Goal: Answer question/provide support

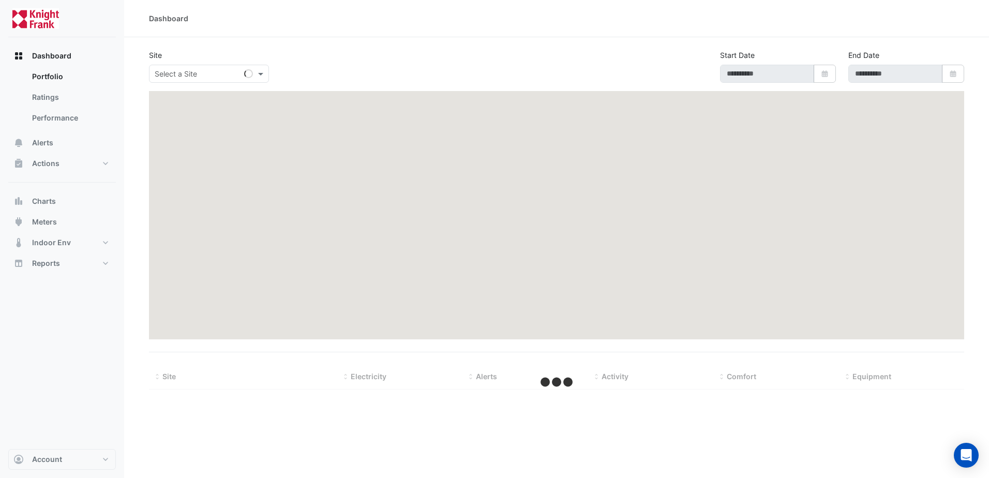
type input "**********"
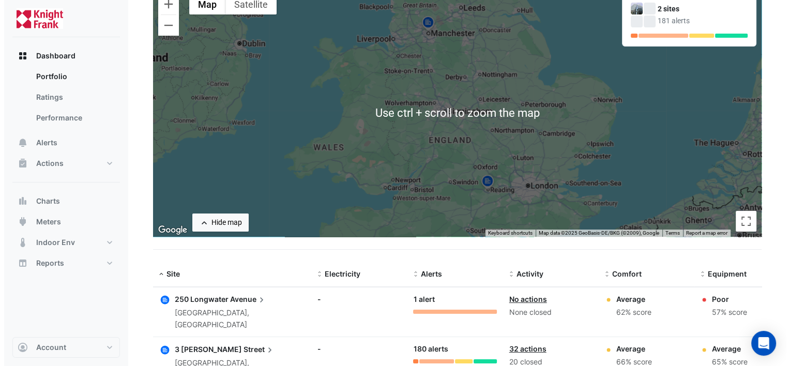
scroll to position [103, 0]
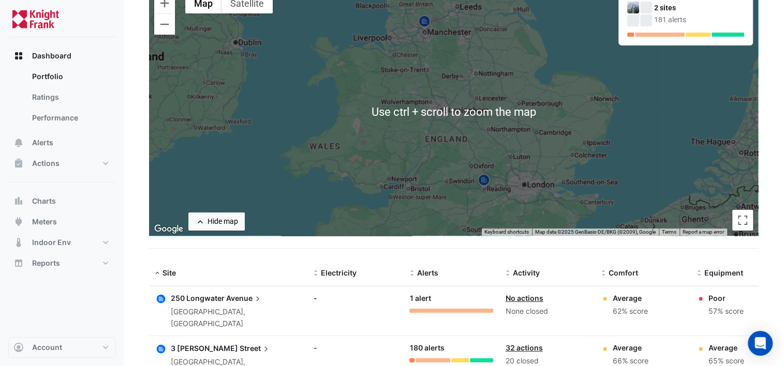
click at [280, 299] on div "250 Longwater Avenue [GEOGRAPHIC_DATA], [GEOGRAPHIC_DATA]" at bounding box center [228, 311] width 146 height 37
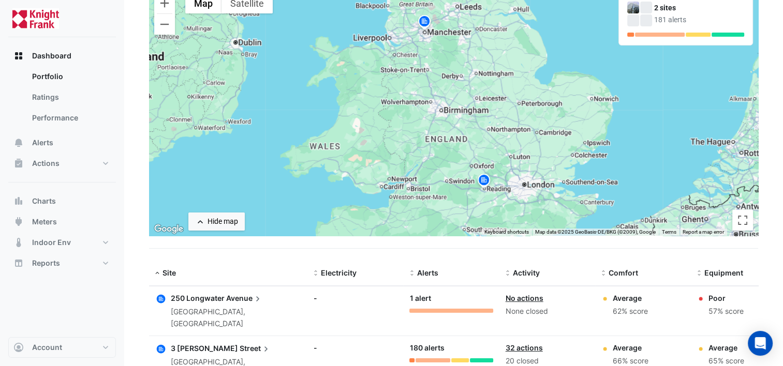
click at [199, 293] on div "250 Longwater Avenue" at bounding box center [236, 298] width 130 height 11
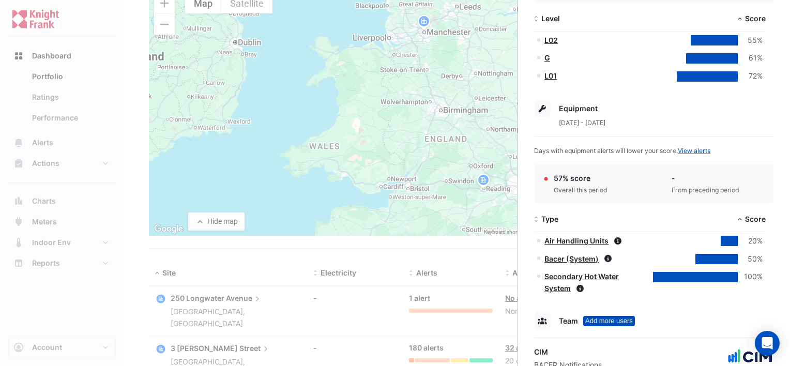
scroll to position [258, 0]
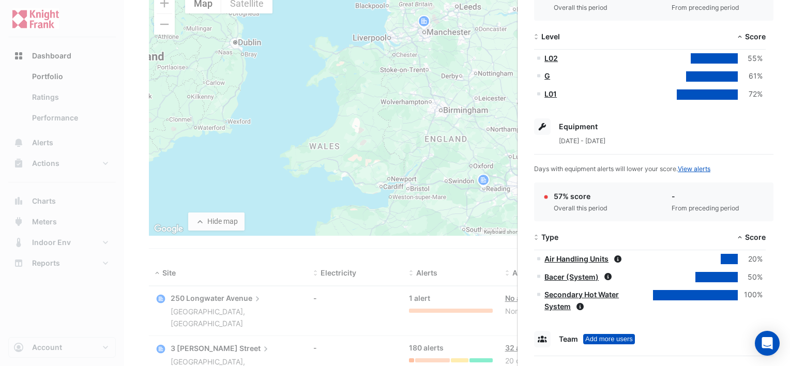
click at [584, 256] on link "Air Handling Units" at bounding box center [577, 259] width 64 height 9
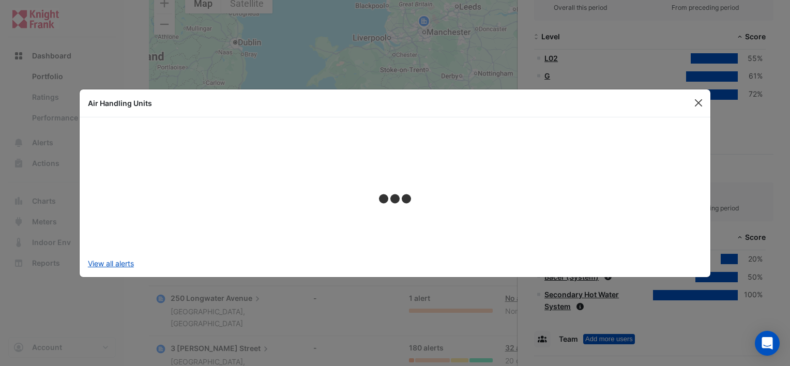
click at [699, 101] on button "Close" at bounding box center [699, 103] width 16 height 16
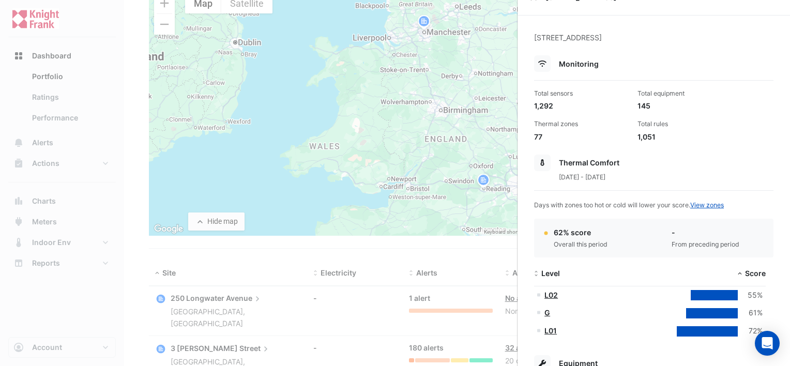
scroll to position [0, 0]
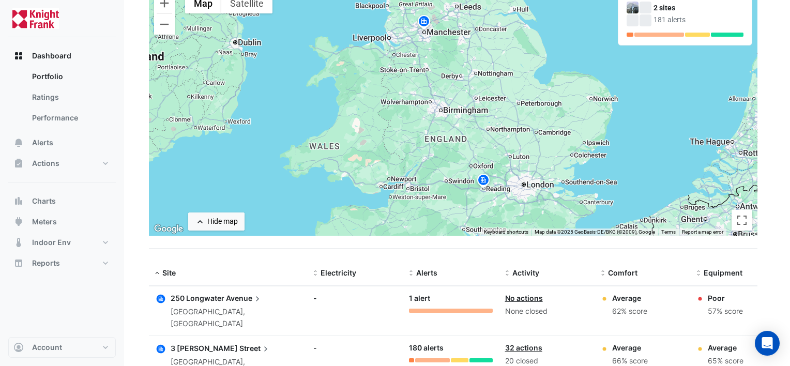
click at [371, 87] on ngb-offcanvas-backdrop at bounding box center [395, 183] width 790 height 366
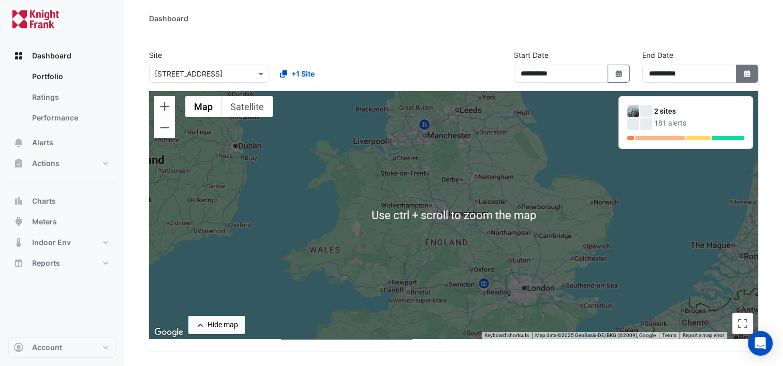
click at [739, 74] on button "Select Date" at bounding box center [747, 74] width 23 height 18
select select "*"
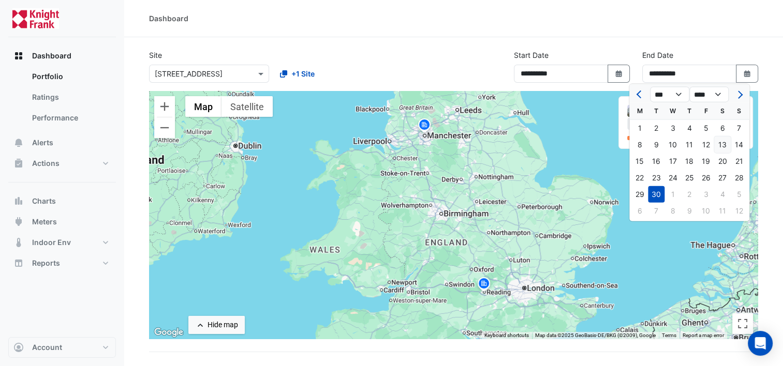
click at [724, 148] on div "13" at bounding box center [722, 145] width 17 height 17
type input "**********"
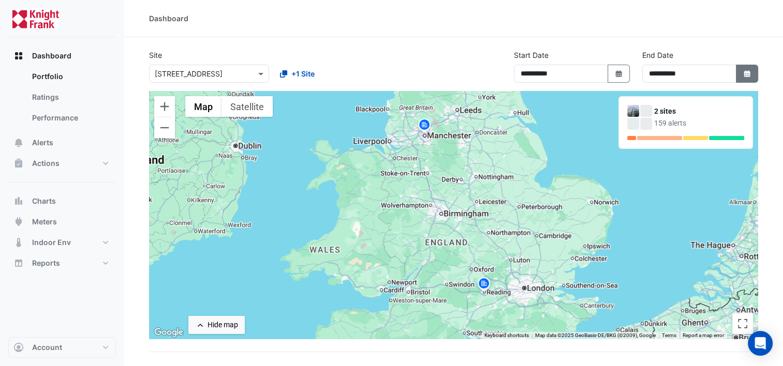
click at [745, 74] on icon "button" at bounding box center [746, 73] width 6 height 7
select select "*"
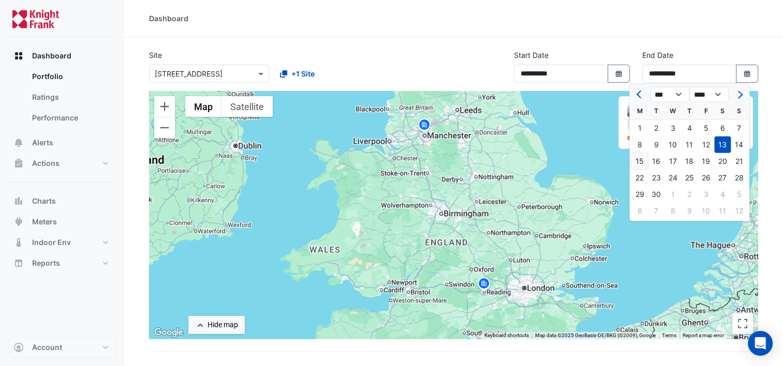
click at [641, 161] on div "15" at bounding box center [639, 161] width 17 height 17
type input "**********"
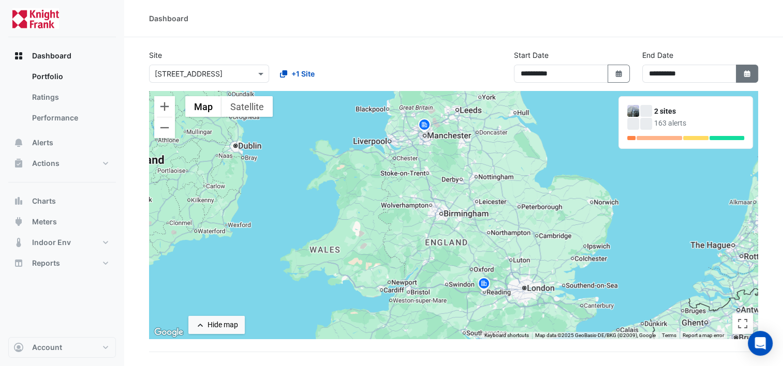
click at [741, 74] on button "Select Date" at bounding box center [747, 74] width 23 height 18
select select "*"
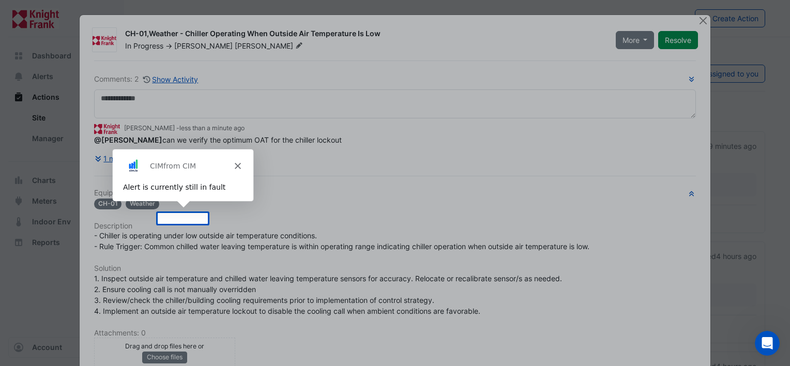
click at [192, 217] on div "Product tour overlay" at bounding box center [395, 183] width 790 height 366
click at [237, 165] on polygon "Close" at bounding box center [237, 165] width 6 height 6
